Goal: Information Seeking & Learning: Find specific fact

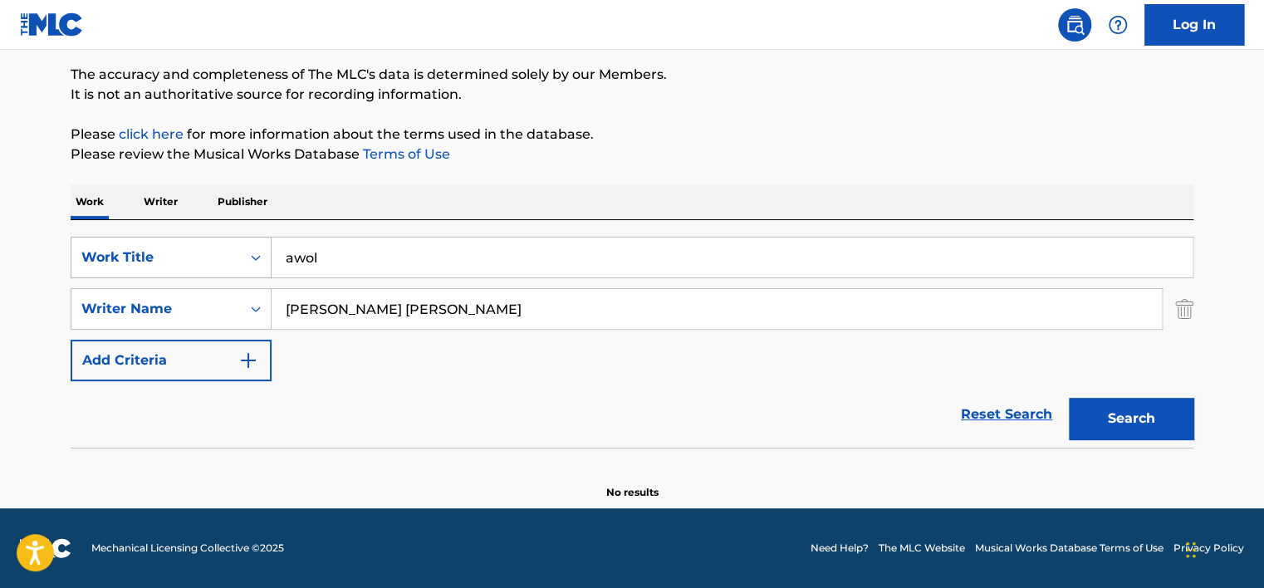
click at [208, 247] on div "Work Title" at bounding box center [155, 257] width 149 height 20
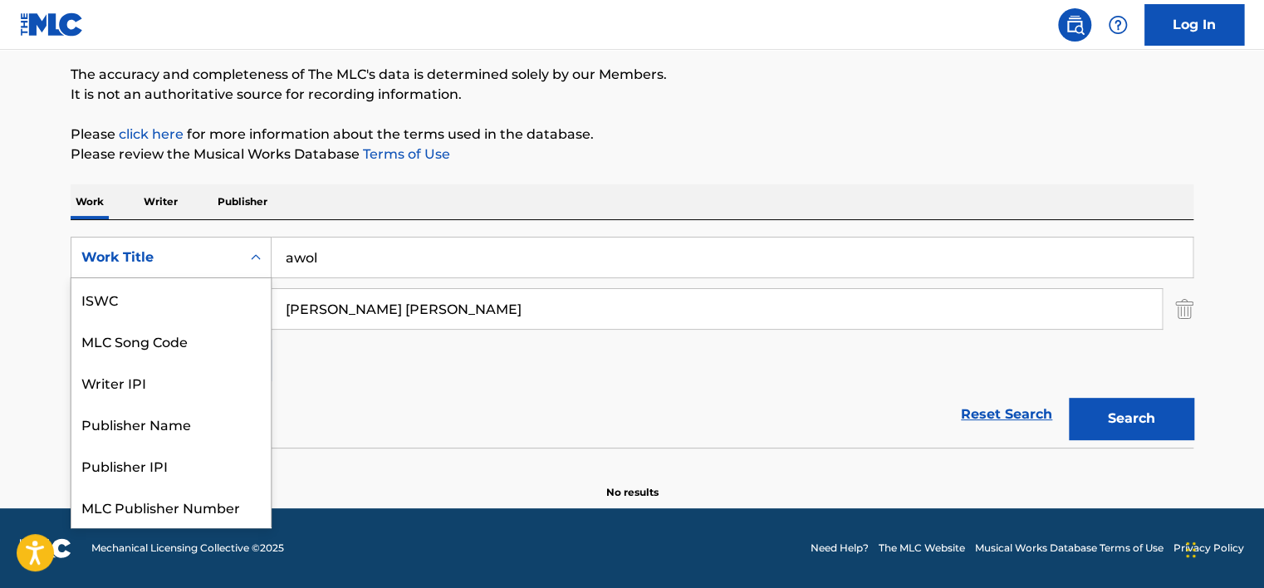
scroll to position [42, 0]
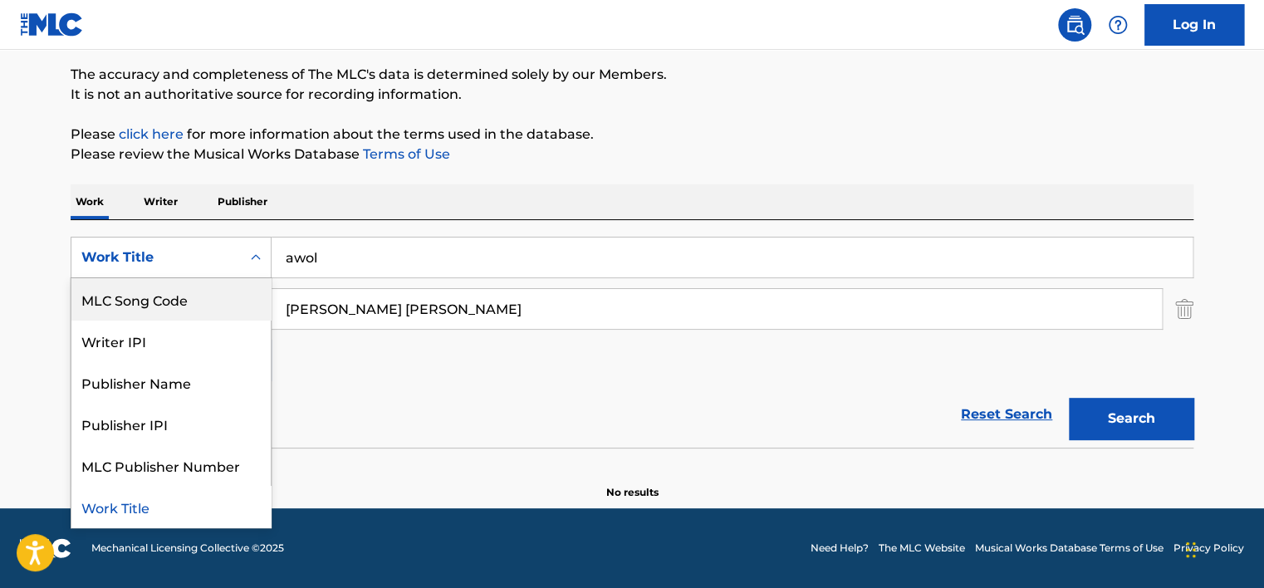
click at [202, 293] on div "MLC Song Code" at bounding box center [170, 299] width 199 height 42
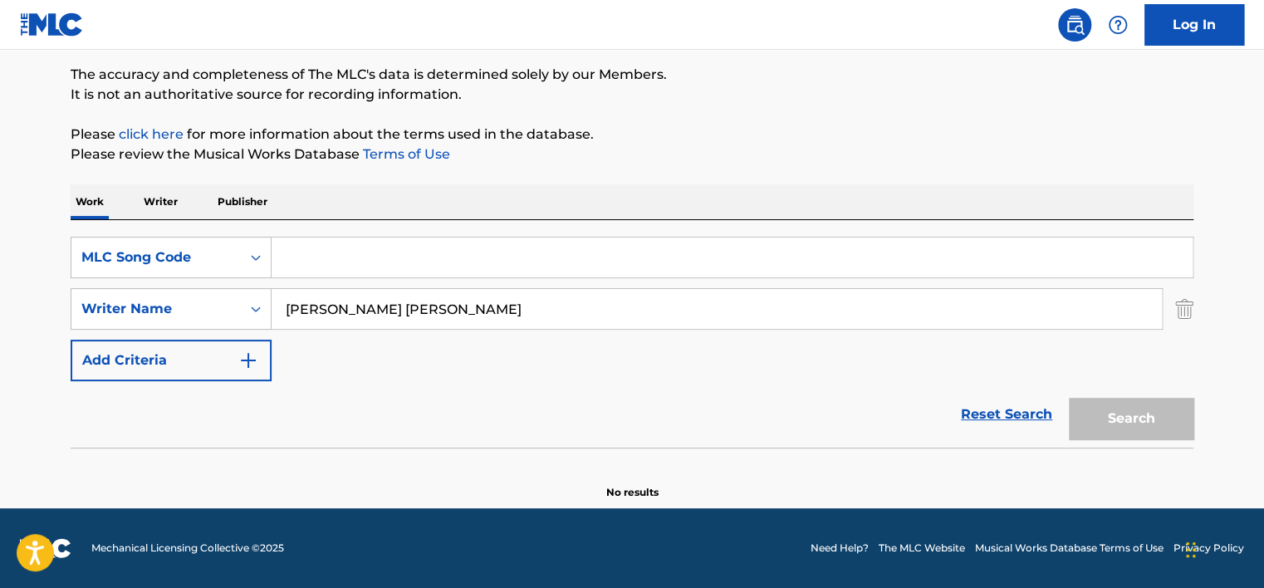
paste input "PI91JQ"
type input "PI91JQ"
click at [384, 321] on input "[PERSON_NAME] [PERSON_NAME]" at bounding box center [716, 309] width 890 height 40
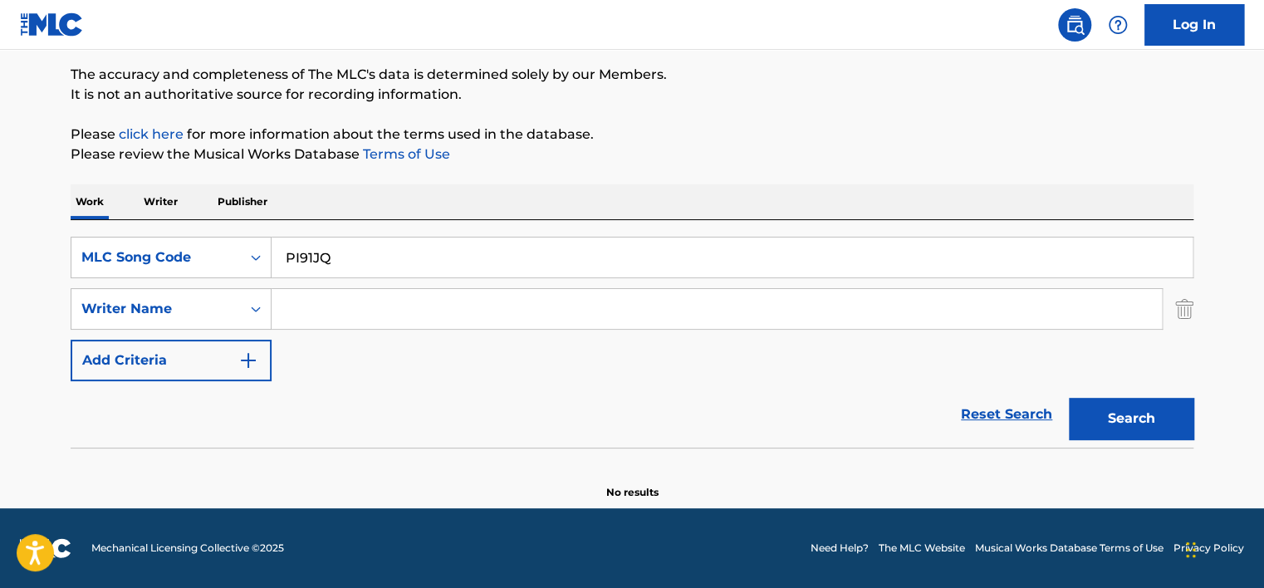
click at [1069, 398] on button "Search" at bounding box center [1131, 419] width 125 height 42
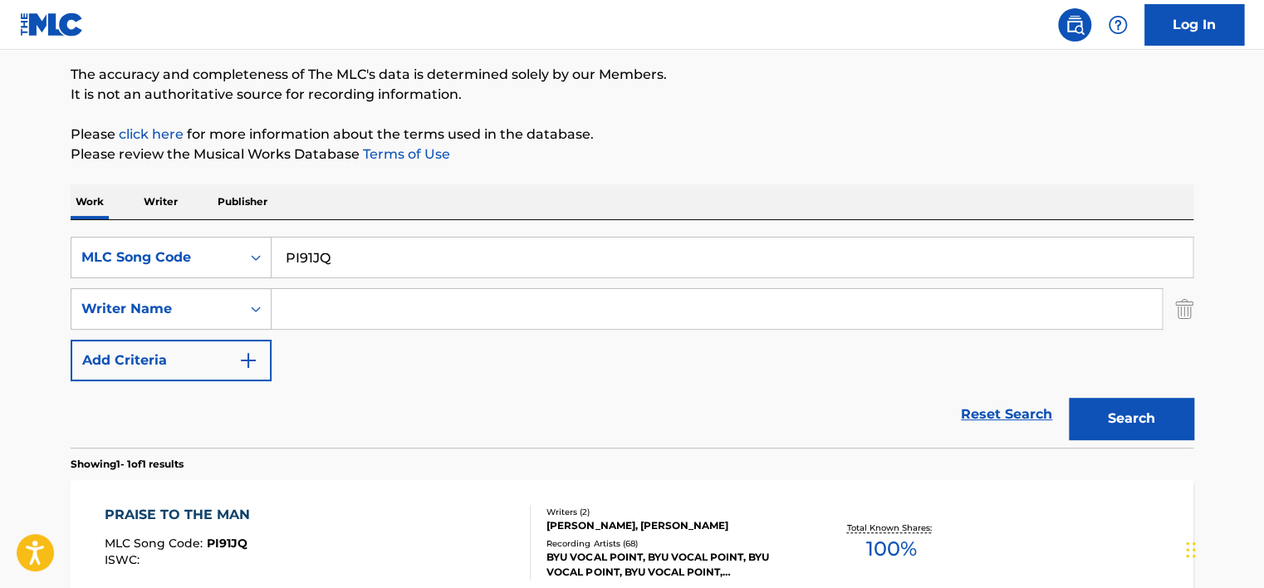
scroll to position [299, 0]
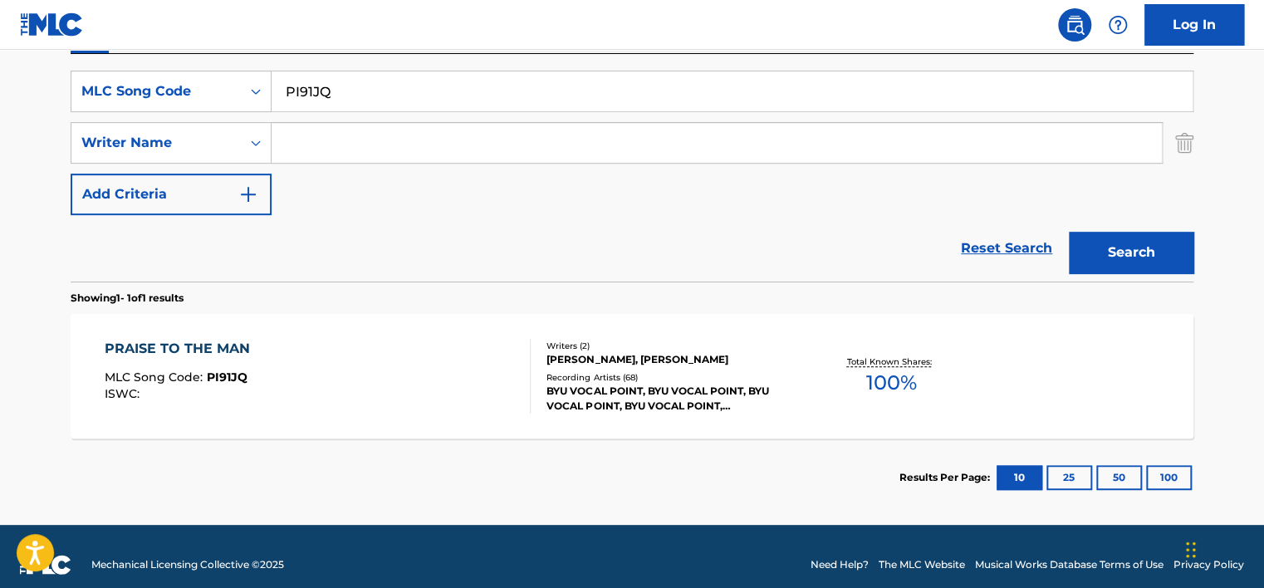
click at [292, 102] on input "PI91JQ" at bounding box center [731, 91] width 921 height 40
paste input "TW701H"
type input "TW701H"
click at [1100, 252] on button "Search" at bounding box center [1131, 253] width 125 height 42
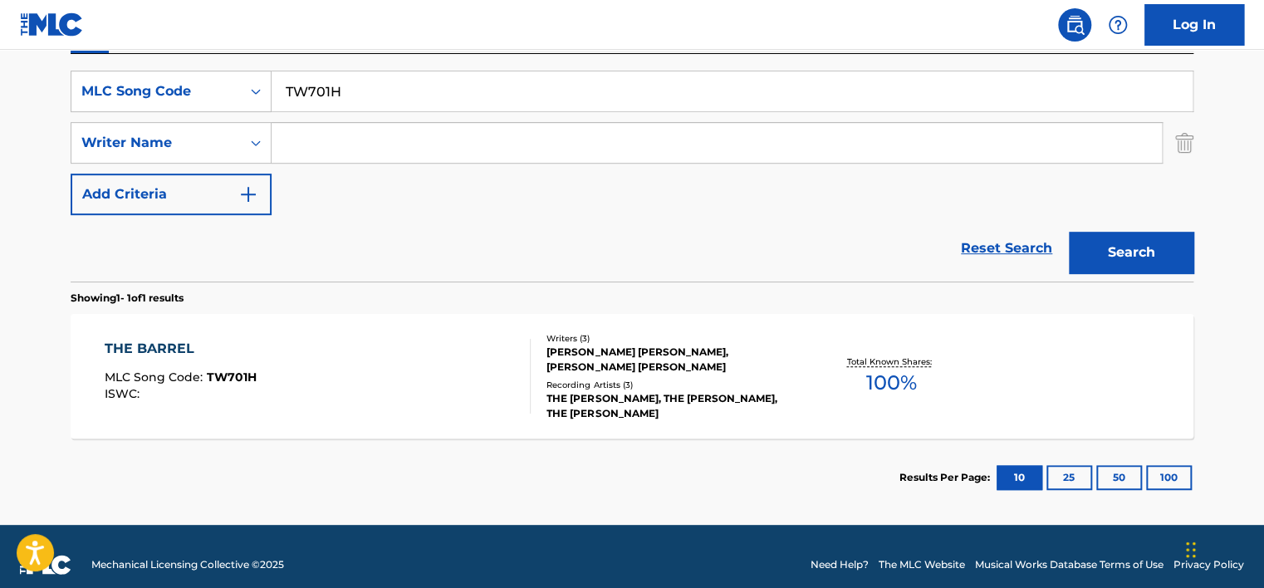
click at [378, 329] on div "THE BARREL MLC Song Code : TW701H ISWC : Writers ( 3 ) [PERSON_NAME] [PERSON_NA…" at bounding box center [632, 376] width 1123 height 125
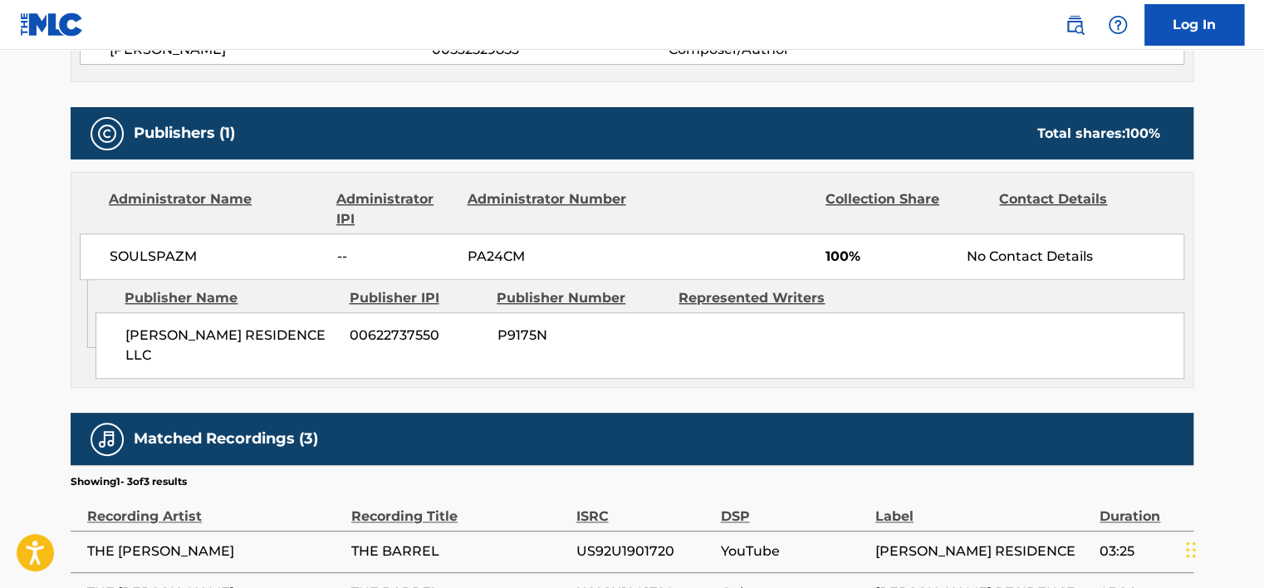
scroll to position [747, 0]
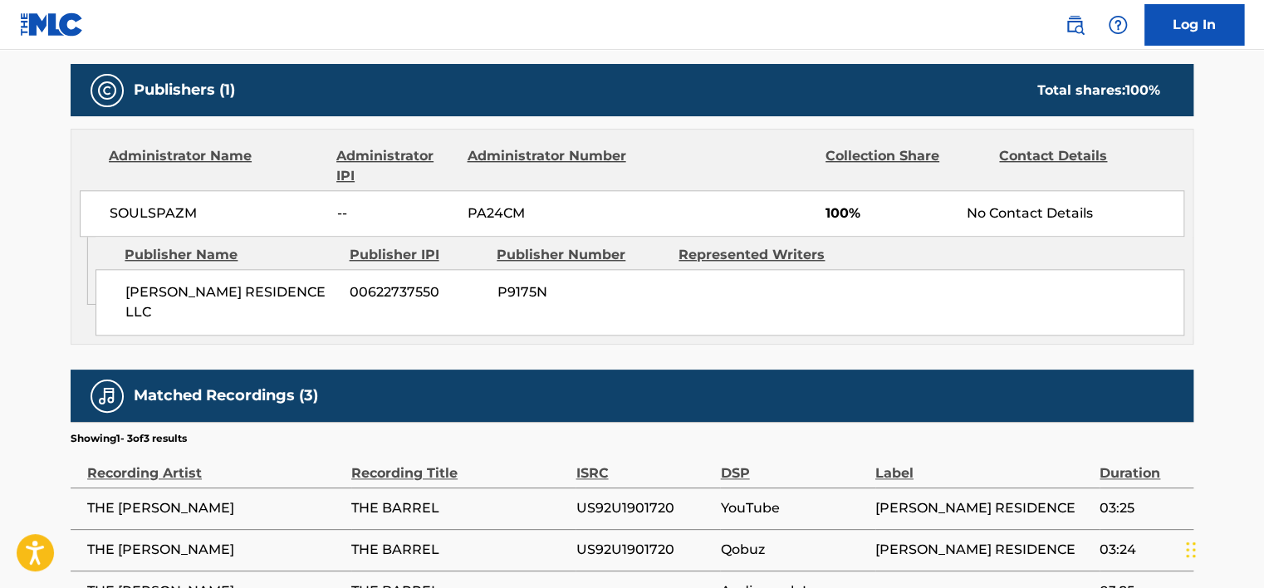
click at [191, 498] on span "THE [PERSON_NAME]" at bounding box center [215, 508] width 256 height 20
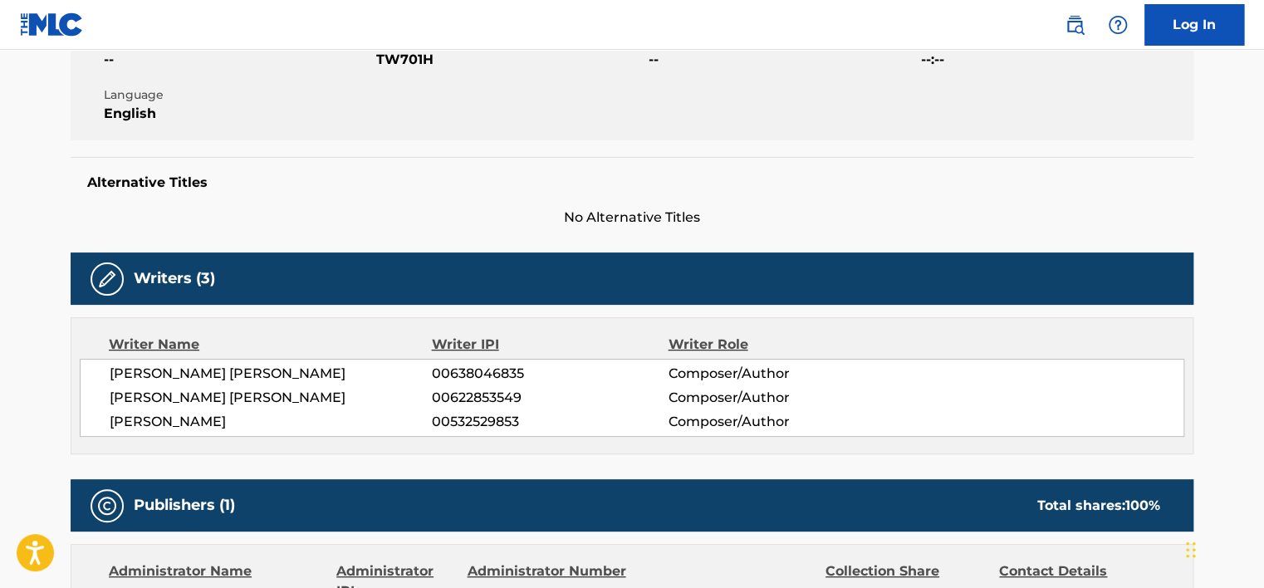
scroll to position [0, 0]
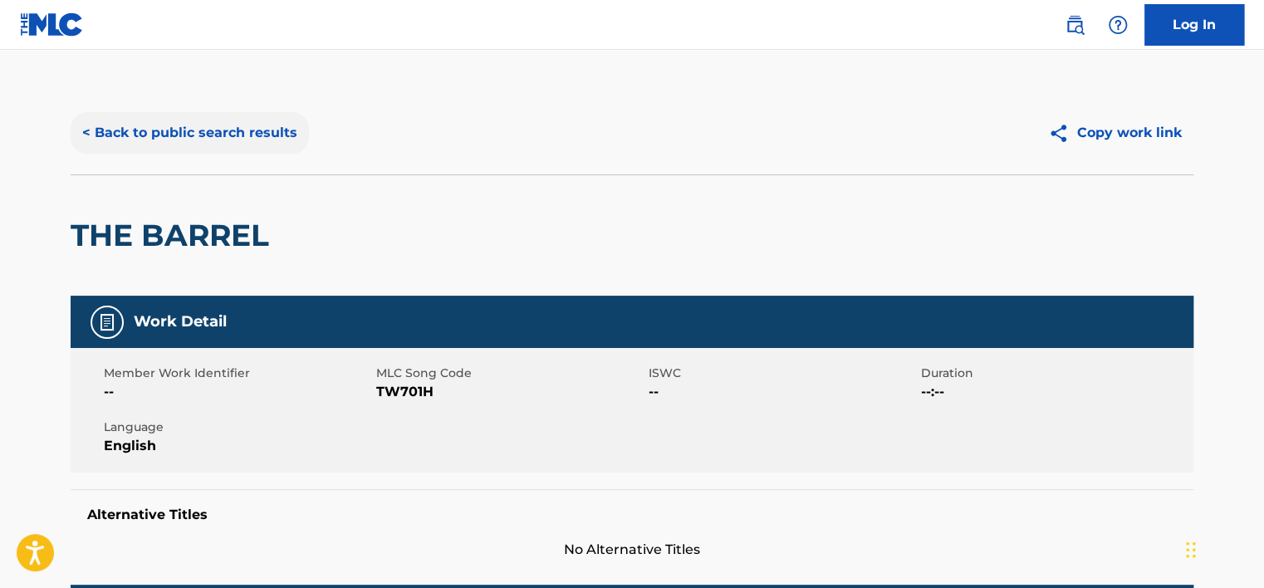
click at [203, 130] on button "< Back to public search results" at bounding box center [190, 133] width 238 height 42
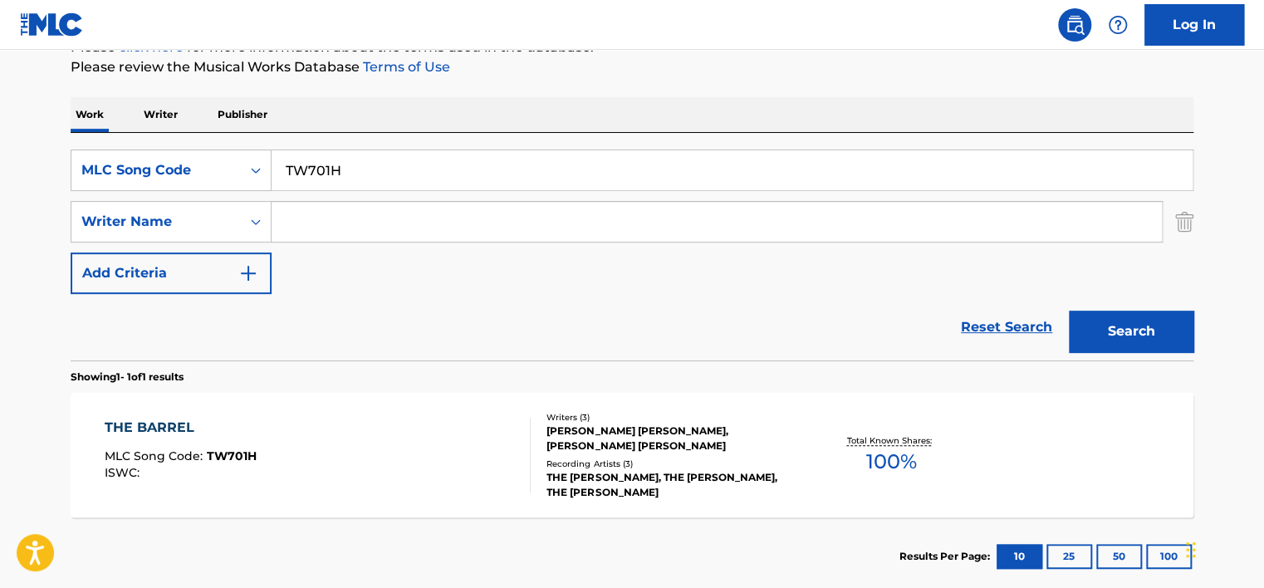
click at [309, 176] on input "TW701H" at bounding box center [731, 170] width 921 height 40
paste input "HV9VAI"
type input "HV9VAI"
click at [1069, 311] on button "Search" at bounding box center [1131, 332] width 125 height 42
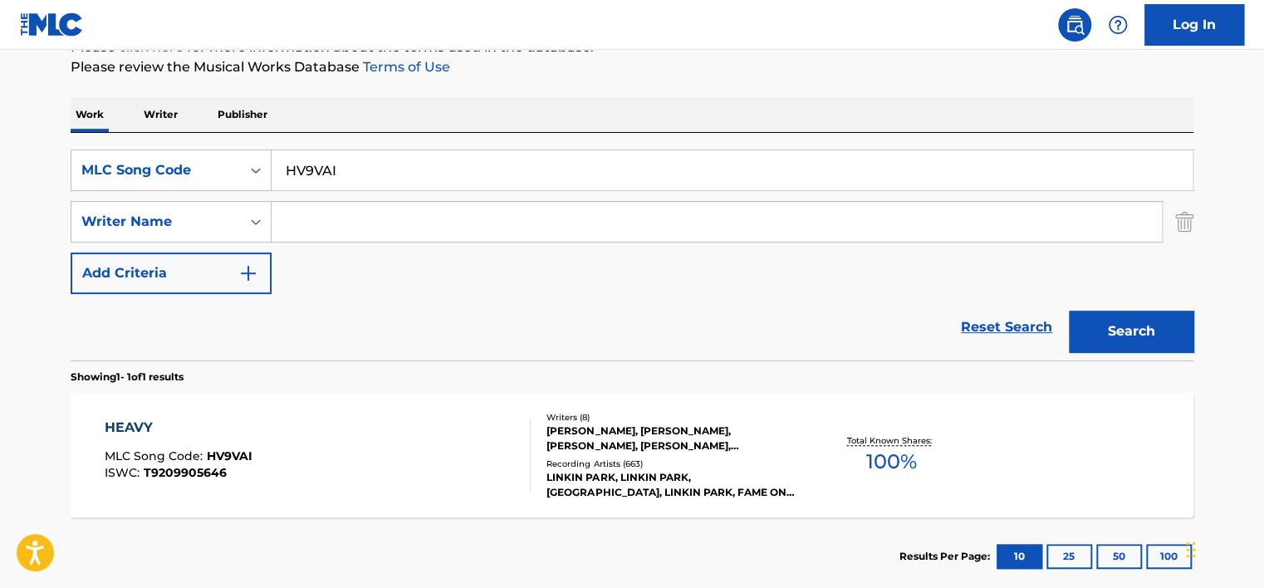
click at [380, 419] on div "HEAVY MLC Song Code : HV9VAI ISWC : T9209905646" at bounding box center [318, 455] width 427 height 75
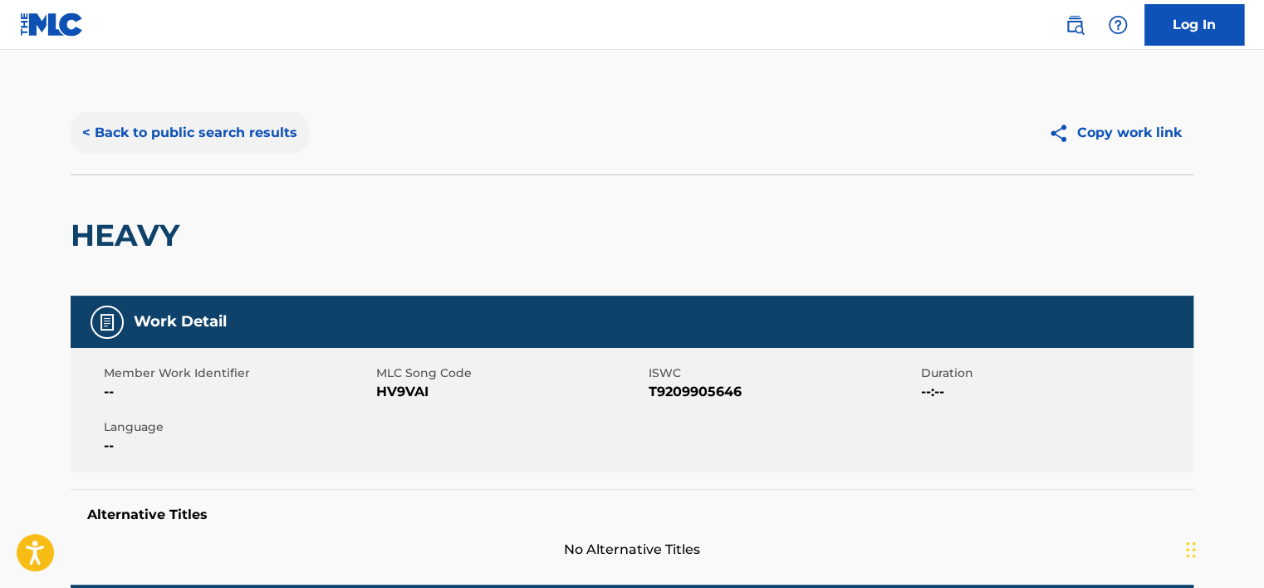
click at [211, 126] on button "< Back to public search results" at bounding box center [190, 133] width 238 height 42
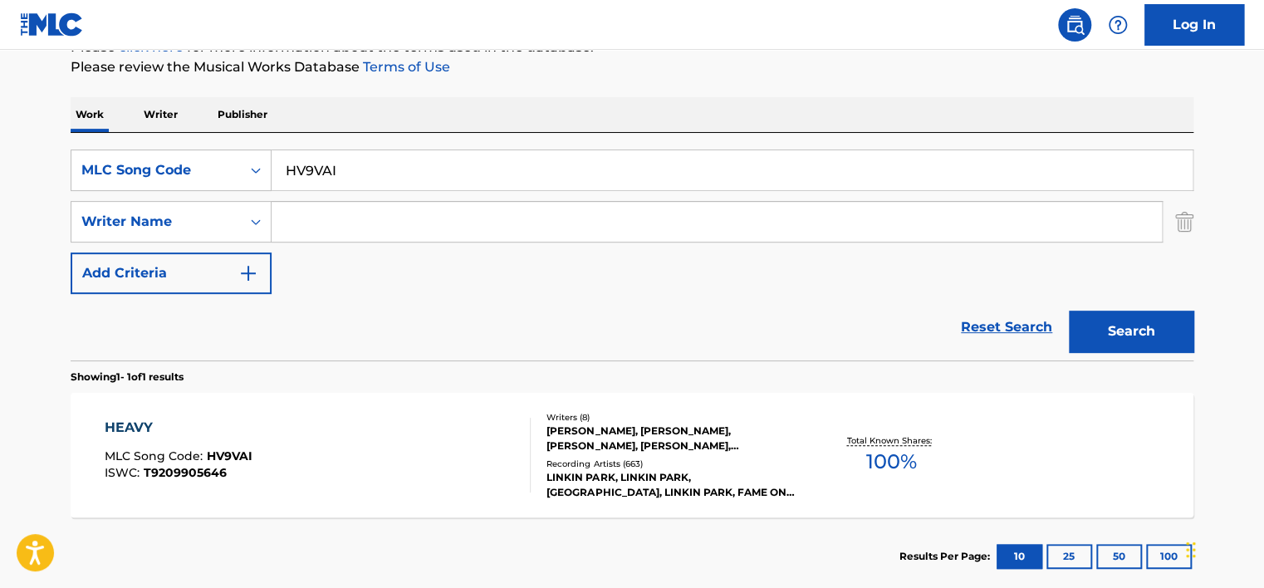
click at [304, 159] on input "HV9VAI" at bounding box center [731, 170] width 921 height 40
paste input "NVCGGK"
click at [1139, 342] on button "Search" at bounding box center [1131, 332] width 125 height 42
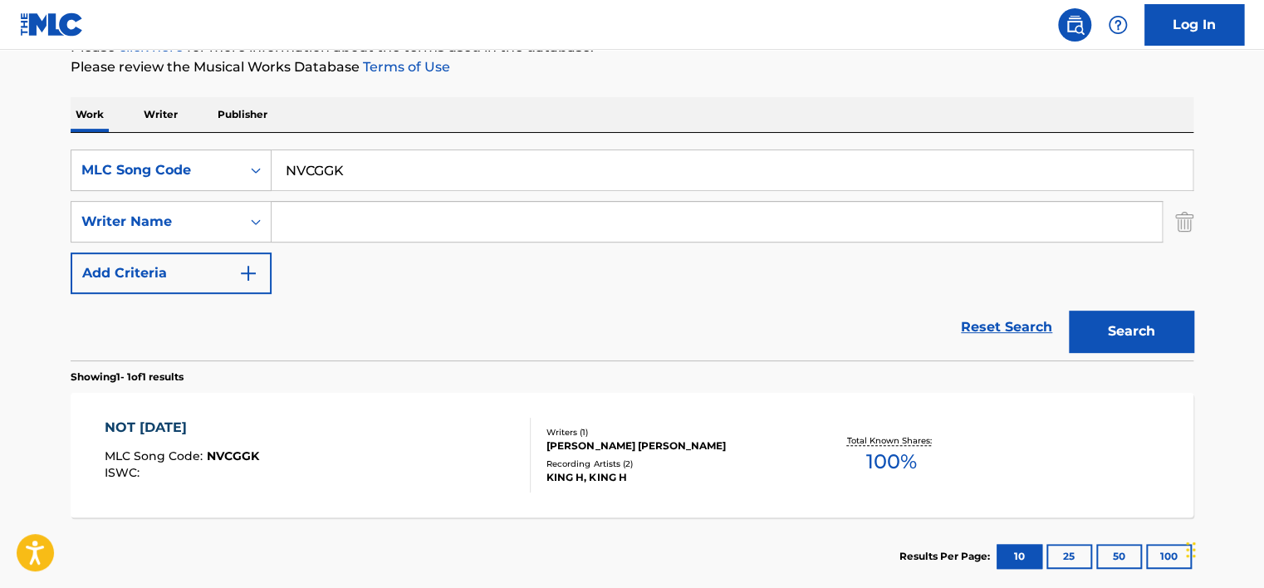
click at [324, 169] on input "NVCGGK" at bounding box center [731, 170] width 921 height 40
paste input "DA3BMB"
type input "DA3BMB"
click at [1160, 324] on button "Search" at bounding box center [1131, 332] width 125 height 42
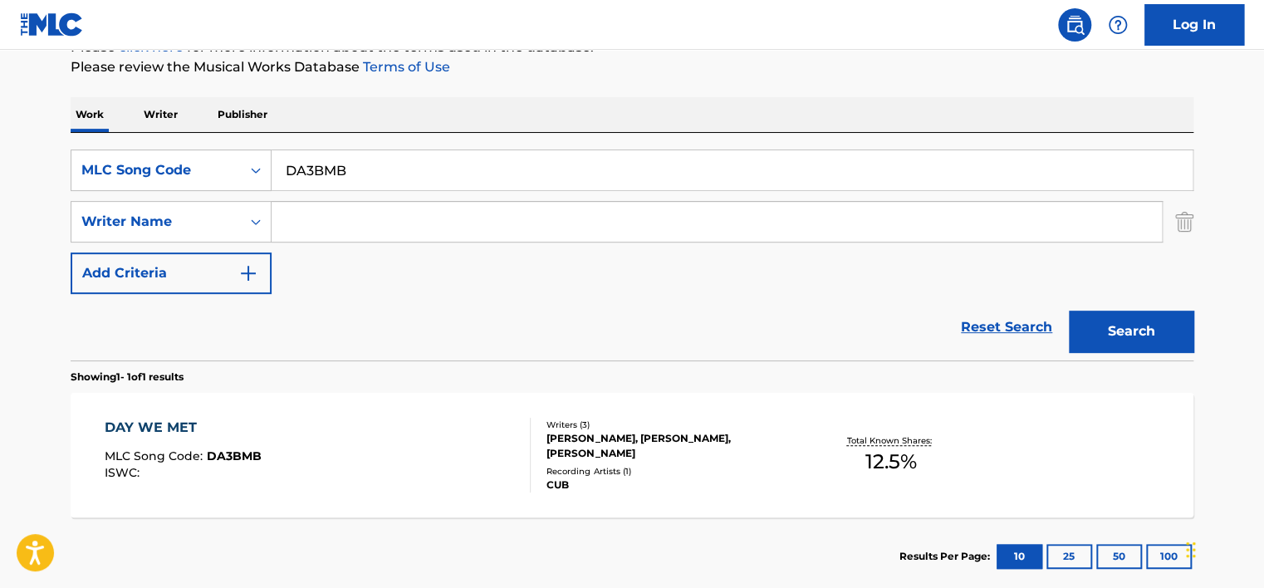
scroll to position [303, 0]
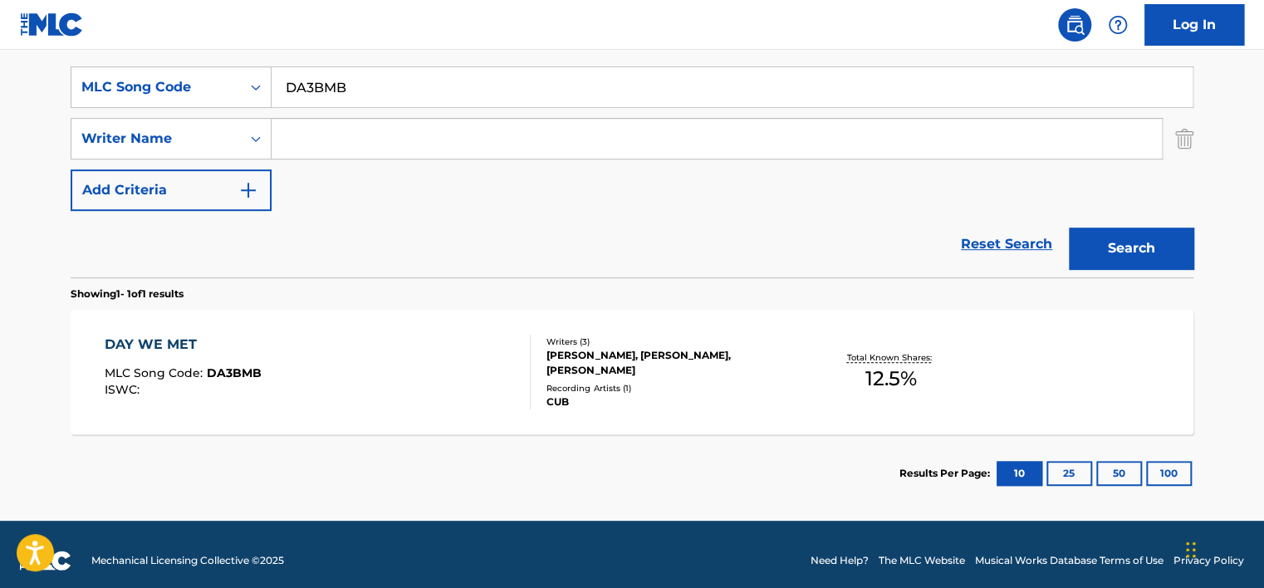
click at [389, 355] on div "DAY WE MET MLC Song Code : DA3BMB ISWC :" at bounding box center [318, 372] width 427 height 75
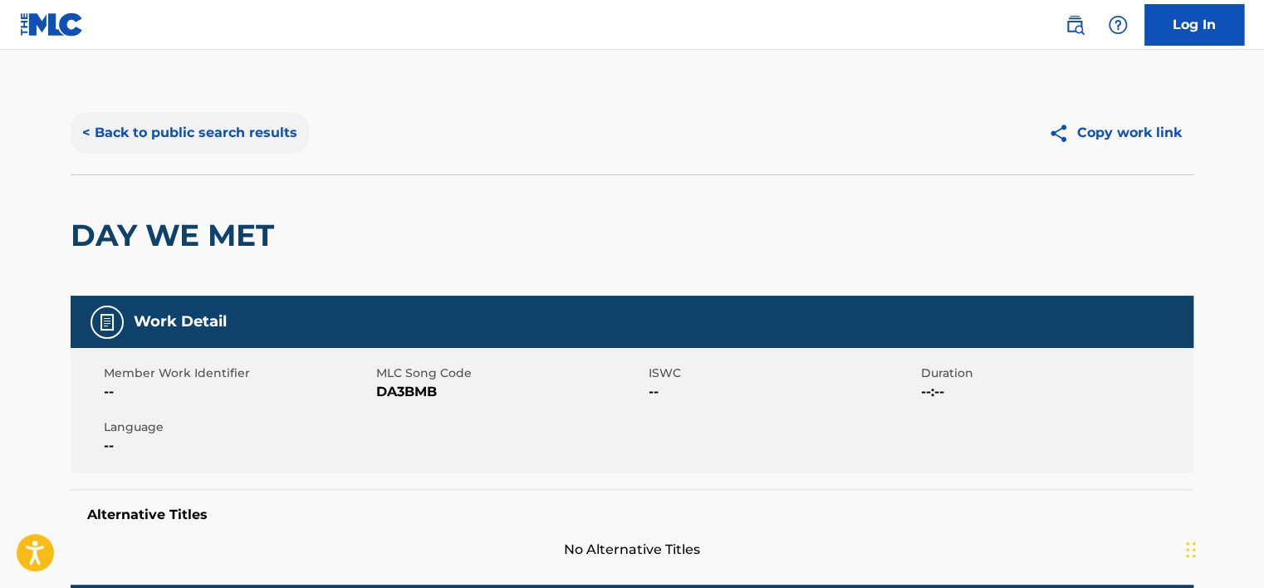
click at [248, 113] on button "< Back to public search results" at bounding box center [190, 133] width 238 height 42
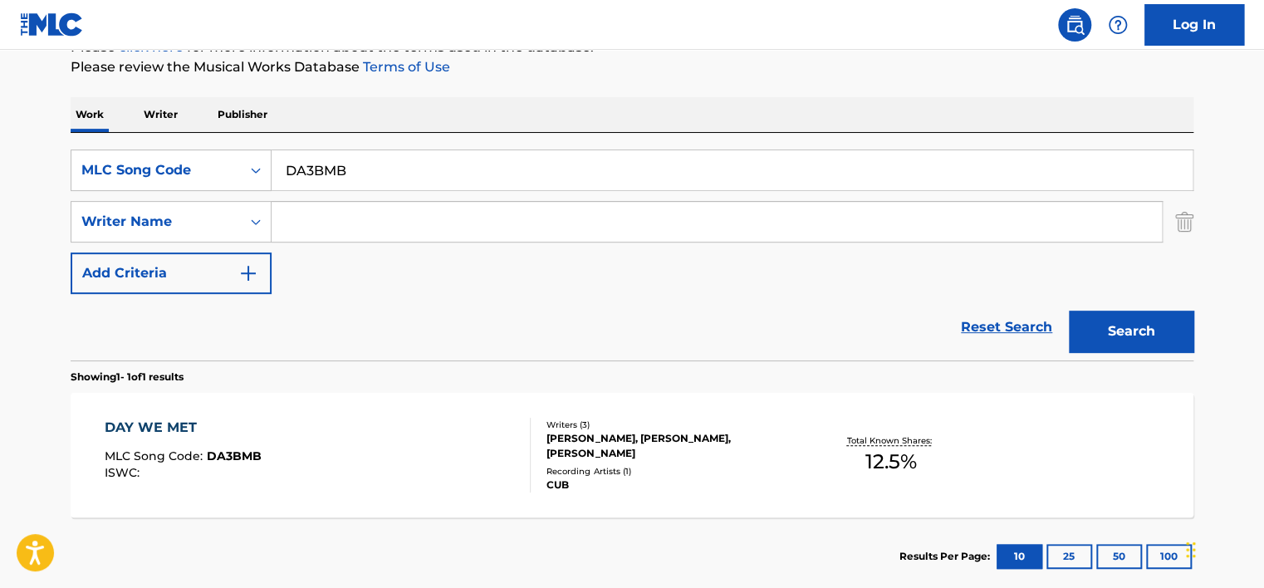
click at [299, 160] on input "DA3BMB" at bounding box center [731, 170] width 921 height 40
paste input "SI7GQN"
type input "SI7GQN"
click at [1096, 335] on button "Search" at bounding box center [1131, 332] width 125 height 42
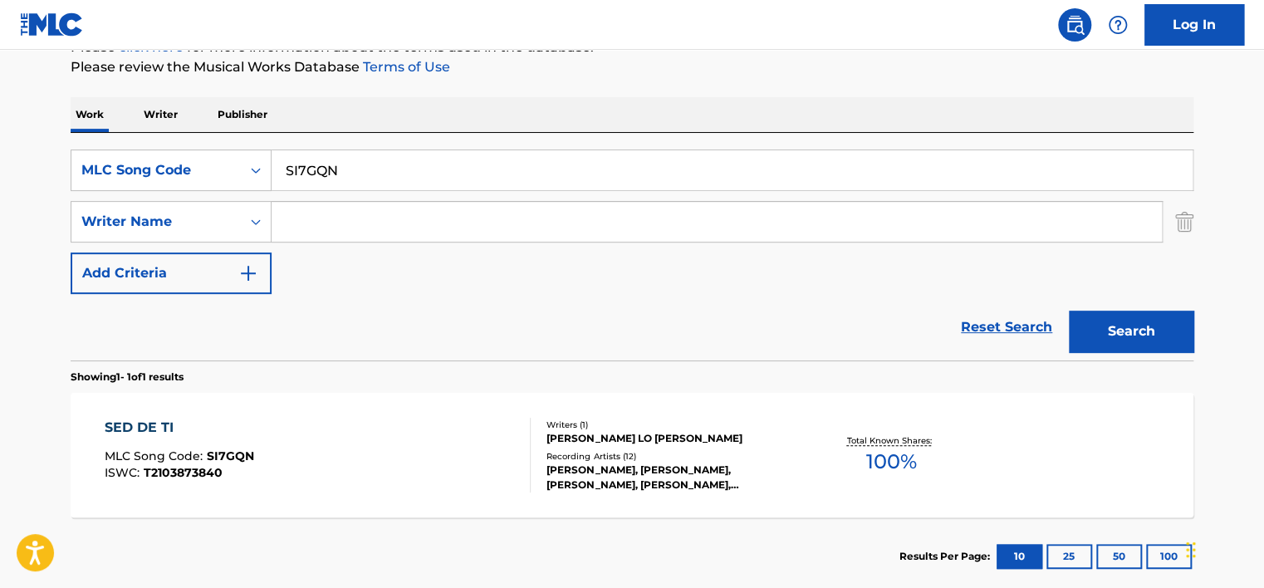
scroll to position [303, 0]
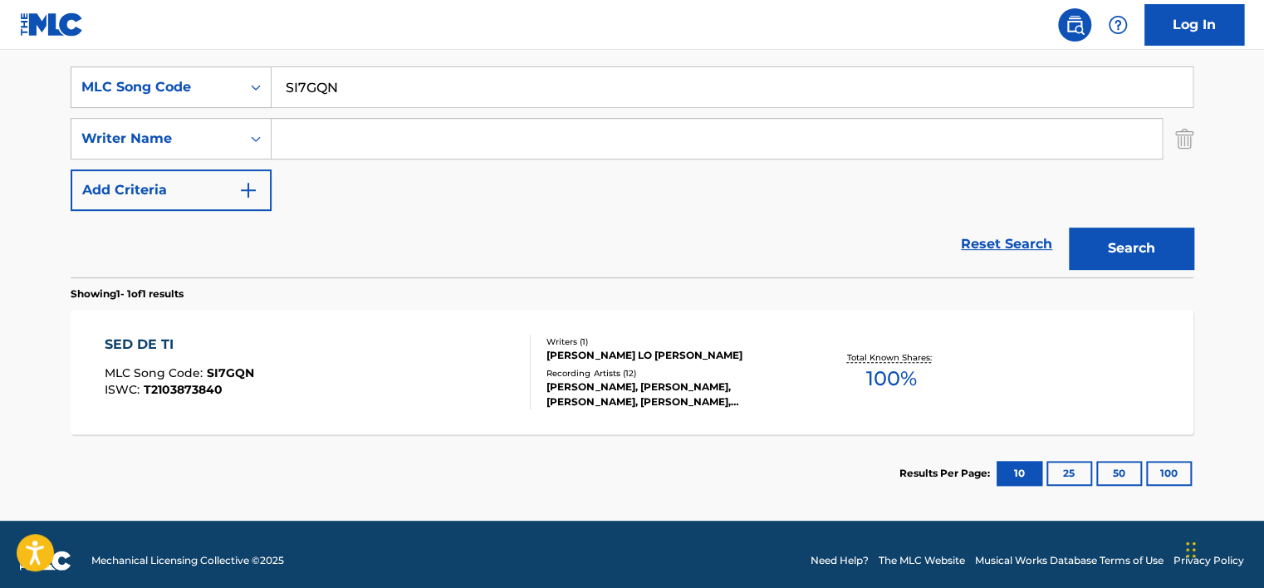
click at [421, 365] on div "SED DE TI MLC Song Code : SI7GQN ISWC : T2103873840" at bounding box center [318, 372] width 427 height 75
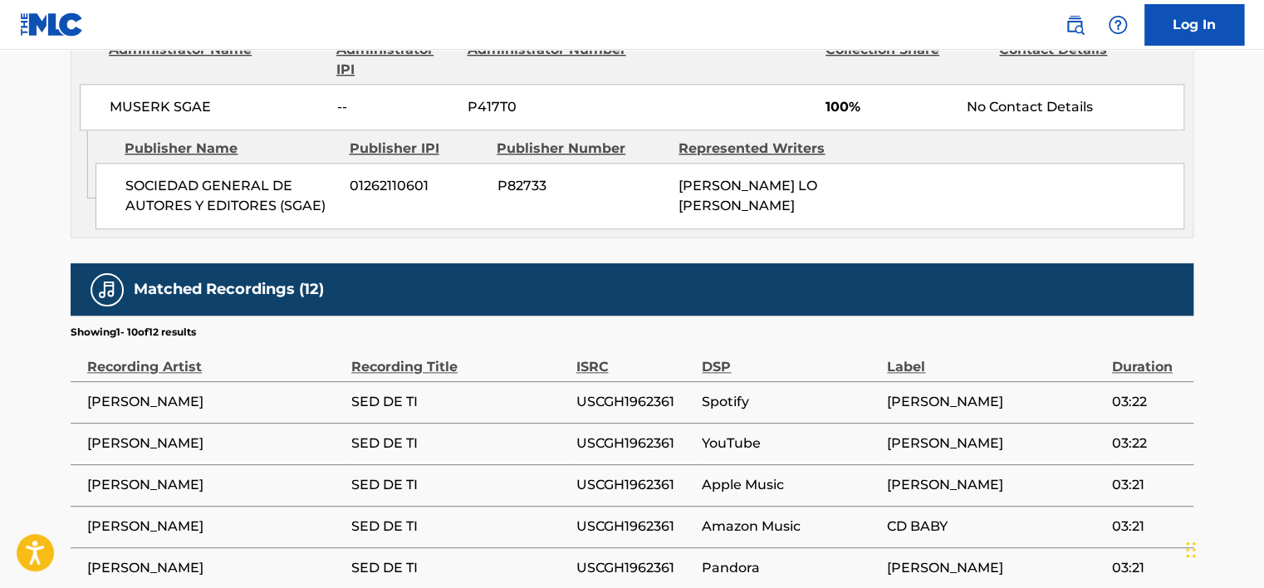
scroll to position [830, 0]
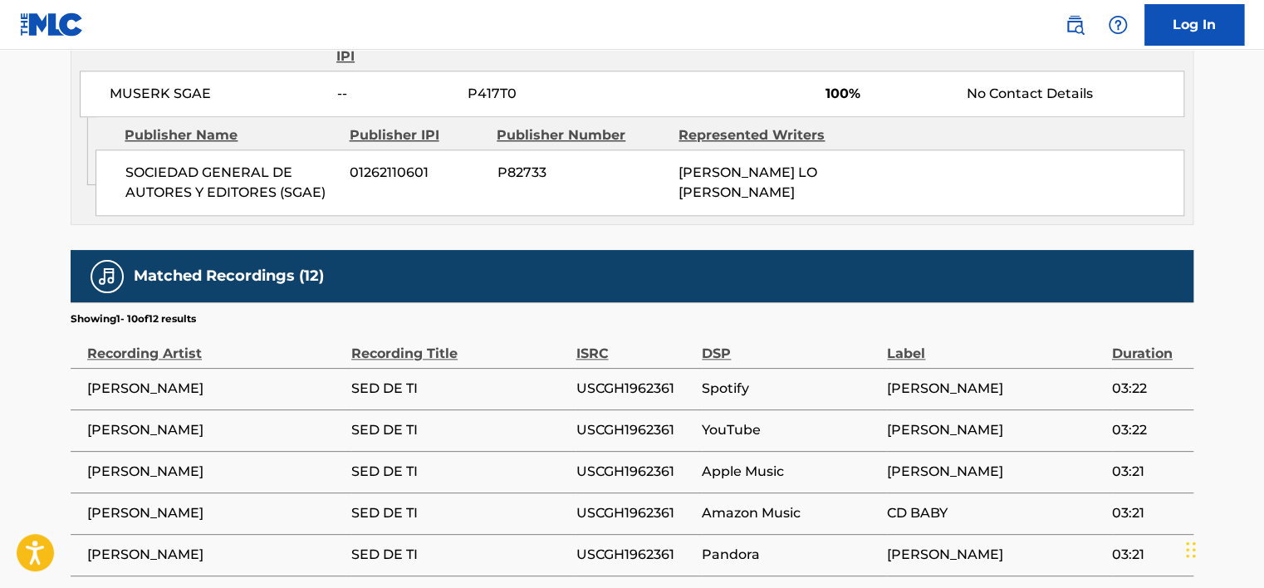
click at [159, 379] on span "[PERSON_NAME]" at bounding box center [215, 389] width 256 height 20
click at [159, 387] on span "[PERSON_NAME]" at bounding box center [215, 389] width 256 height 20
copy div "[PERSON_NAME]"
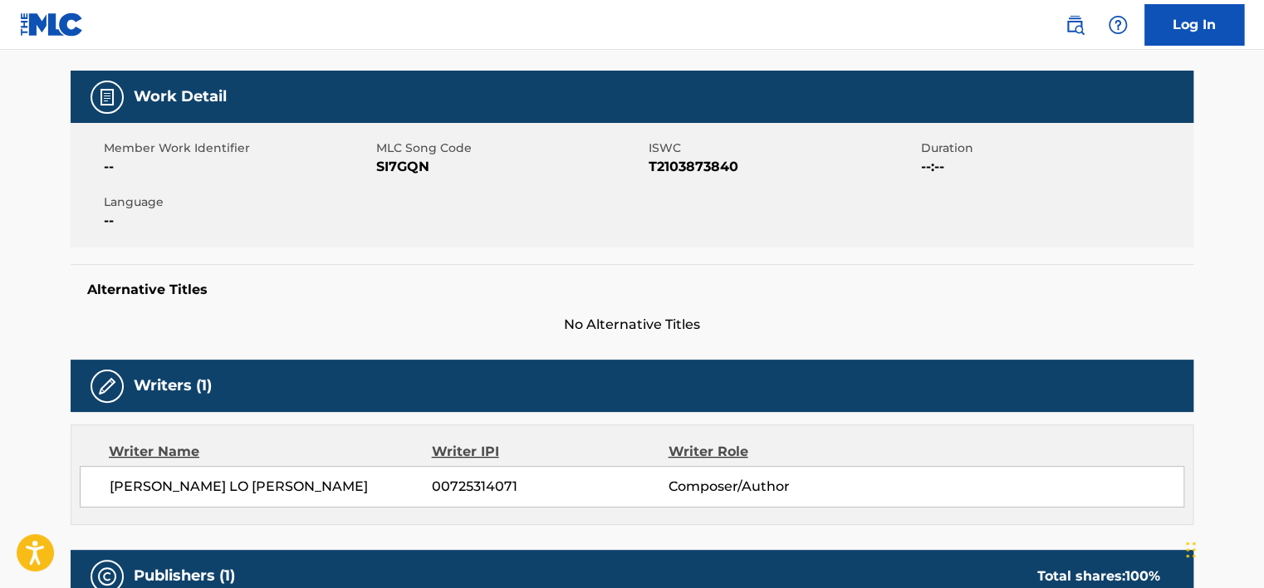
scroll to position [0, 0]
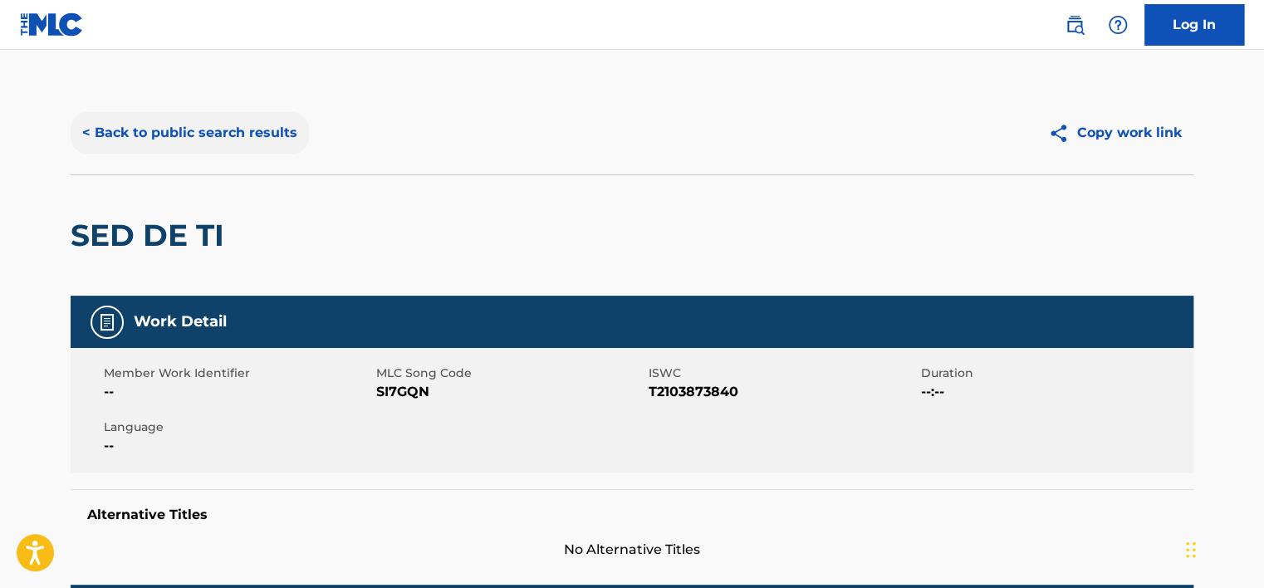
click at [190, 135] on button "< Back to public search results" at bounding box center [190, 133] width 238 height 42
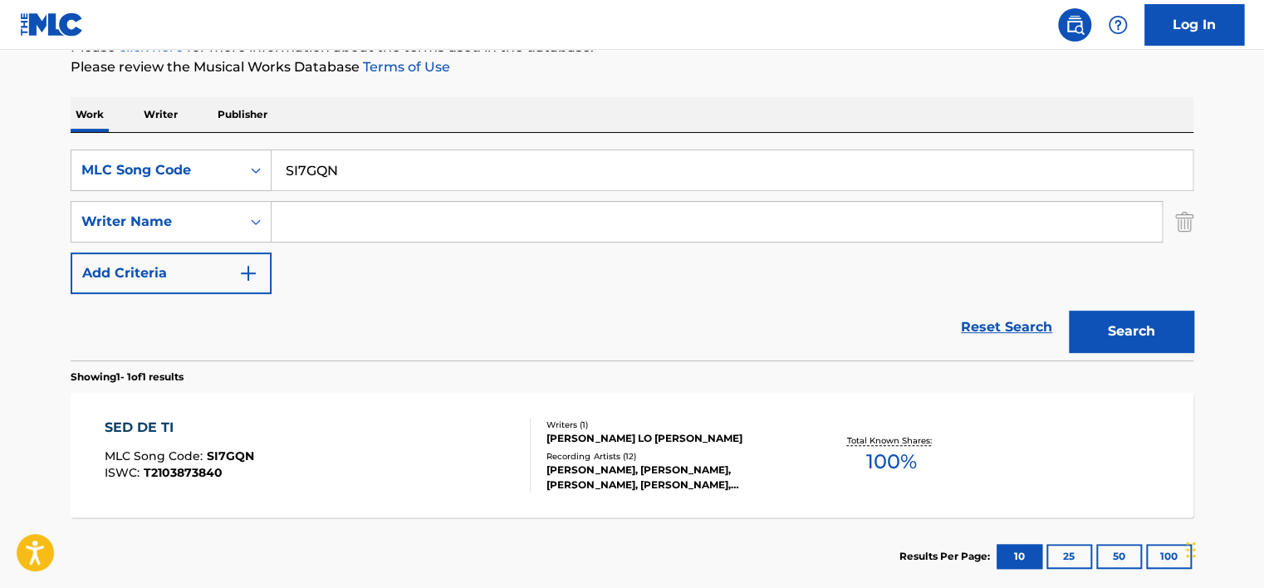
click at [355, 165] on input "SI7GQN" at bounding box center [731, 170] width 921 height 40
paste input "WD1G8A"
type input "WD1G8A"
click at [1159, 344] on button "Search" at bounding box center [1131, 332] width 125 height 42
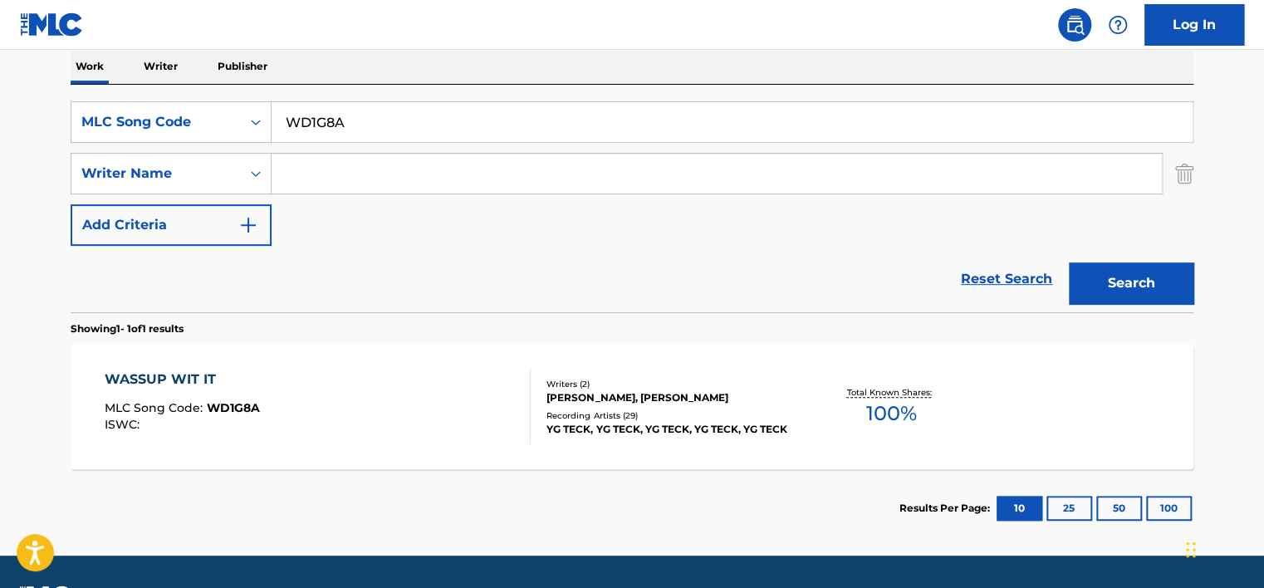
scroll to position [303, 0]
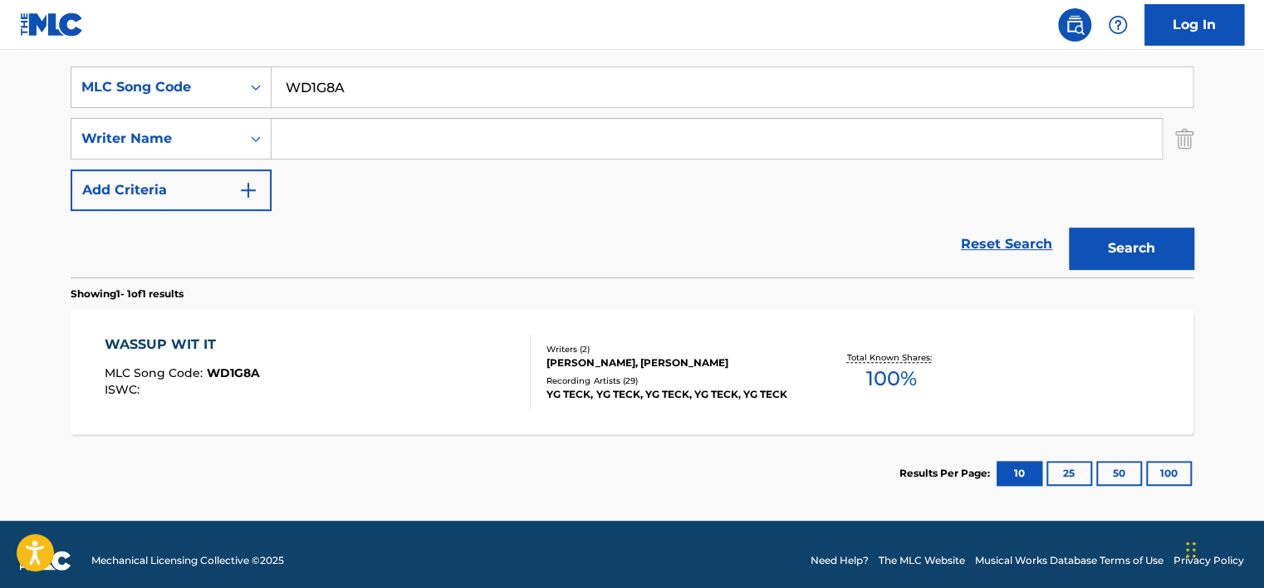
click at [343, 344] on div "WASSUP WIT IT MLC Song Code : WD1G8A ISWC :" at bounding box center [318, 372] width 427 height 75
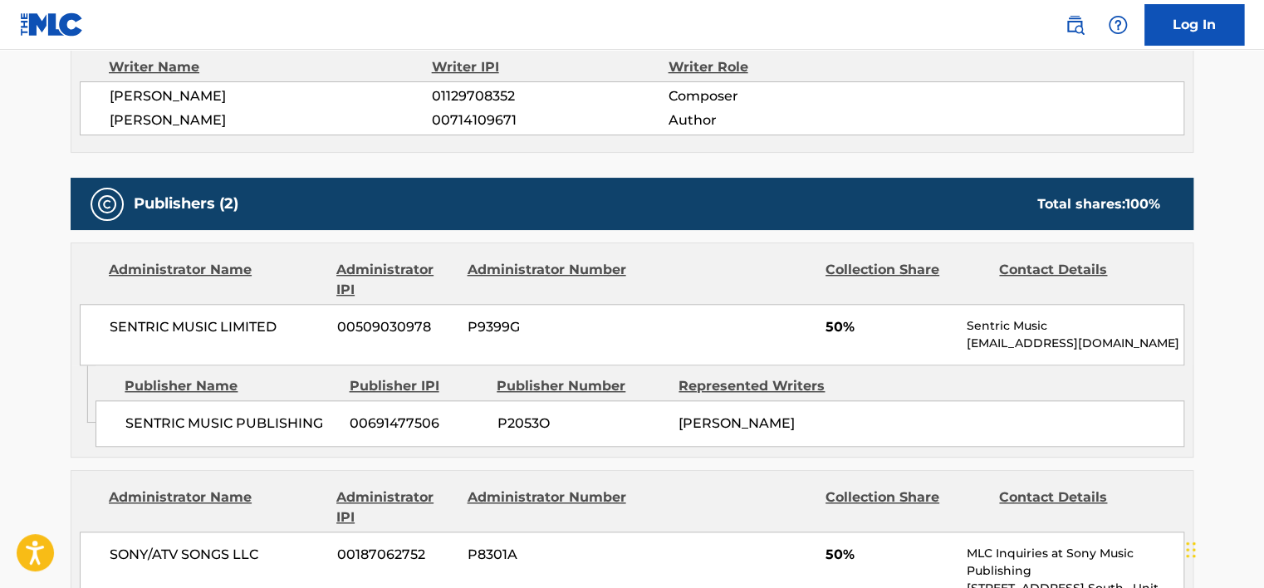
scroll to position [415, 0]
